Goal: Information Seeking & Learning: Find specific fact

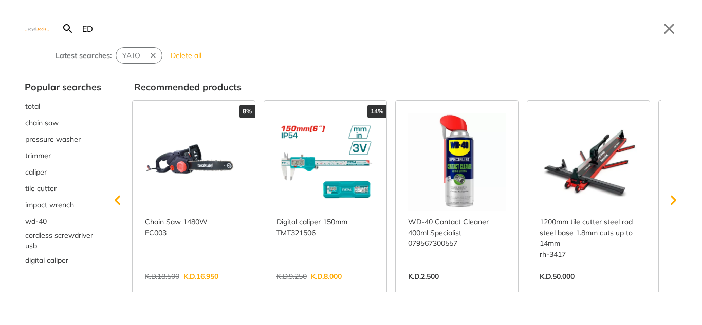
type input "ED"
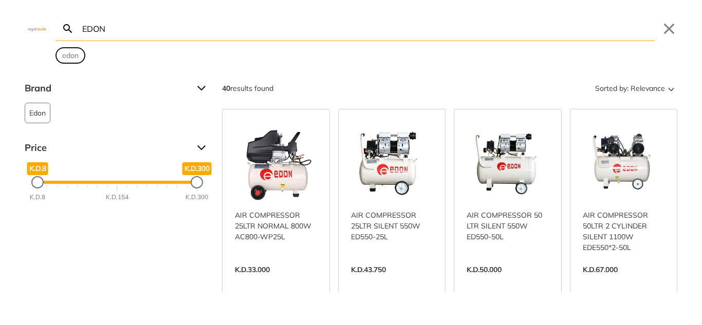
click at [64, 55] on span "edon" at bounding box center [70, 55] width 16 height 11
type input "edon"
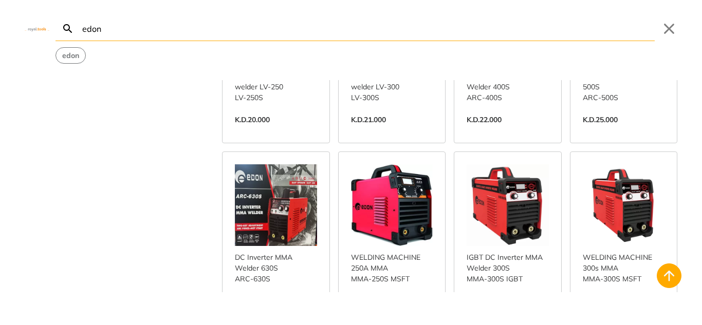
scroll to position [514, 0]
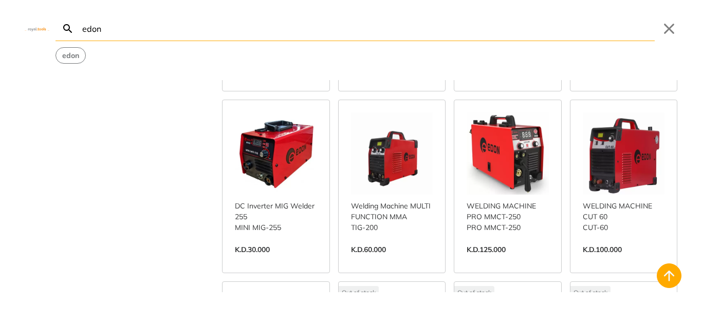
scroll to position [822, 0]
